Goal: Information Seeking & Learning: Find specific fact

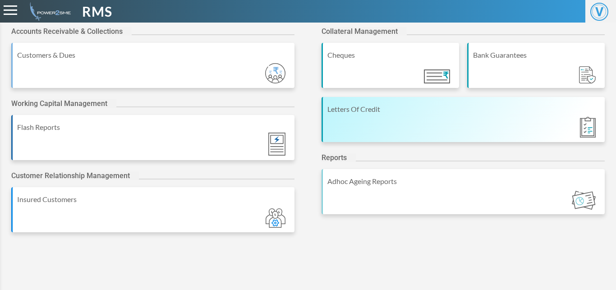
click at [400, 109] on div "Letters Of Credit" at bounding box center [464, 109] width 273 height 11
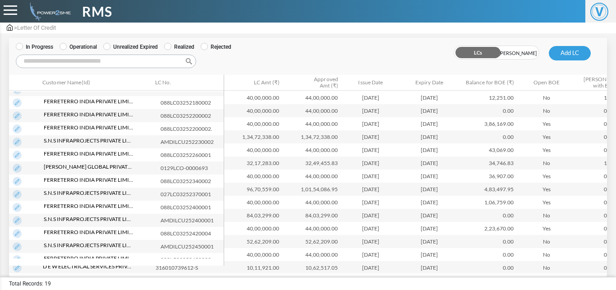
scroll to position [88, 0]
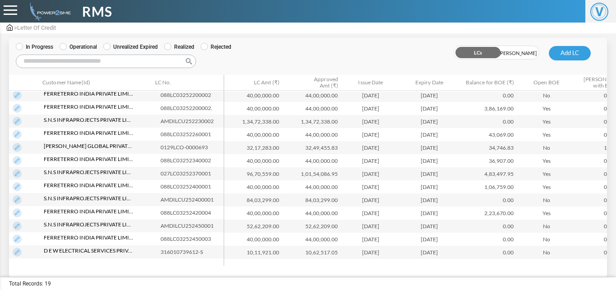
click at [16, 250] on img at bounding box center [17, 252] width 9 height 9
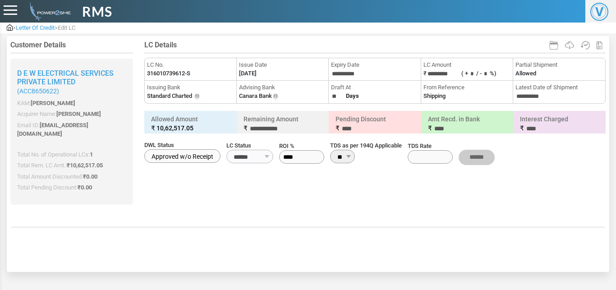
click at [180, 95] on label "Standard Charted" at bounding box center [169, 96] width 45 height 9
copy li "Issuing Bank Standard Charted TRADE SERVICES, 2ND FLOOR, DLF BUILDING NO.7A, SE…"
click at [171, 72] on label "316010739612-S" at bounding box center [168, 73] width 43 height 9
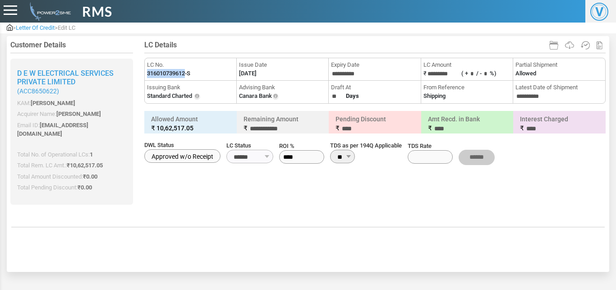
click at [171, 72] on label "316010739612-S" at bounding box center [168, 73] width 43 height 9
copy li "LC No. 316010739612-S"
click at [257, 72] on label "21-08-2025" at bounding box center [248, 73] width 18 height 9
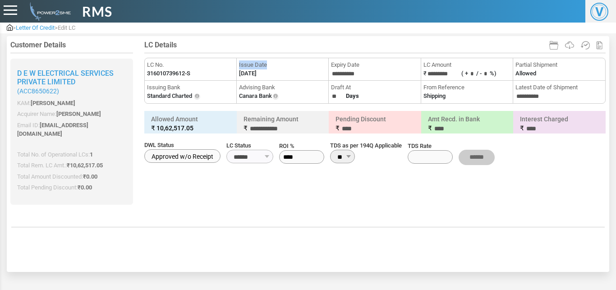
copy li "Issue Date"
click at [257, 72] on label "21-08-2025" at bounding box center [248, 73] width 18 height 9
